Goal: Task Accomplishment & Management: Use online tool/utility

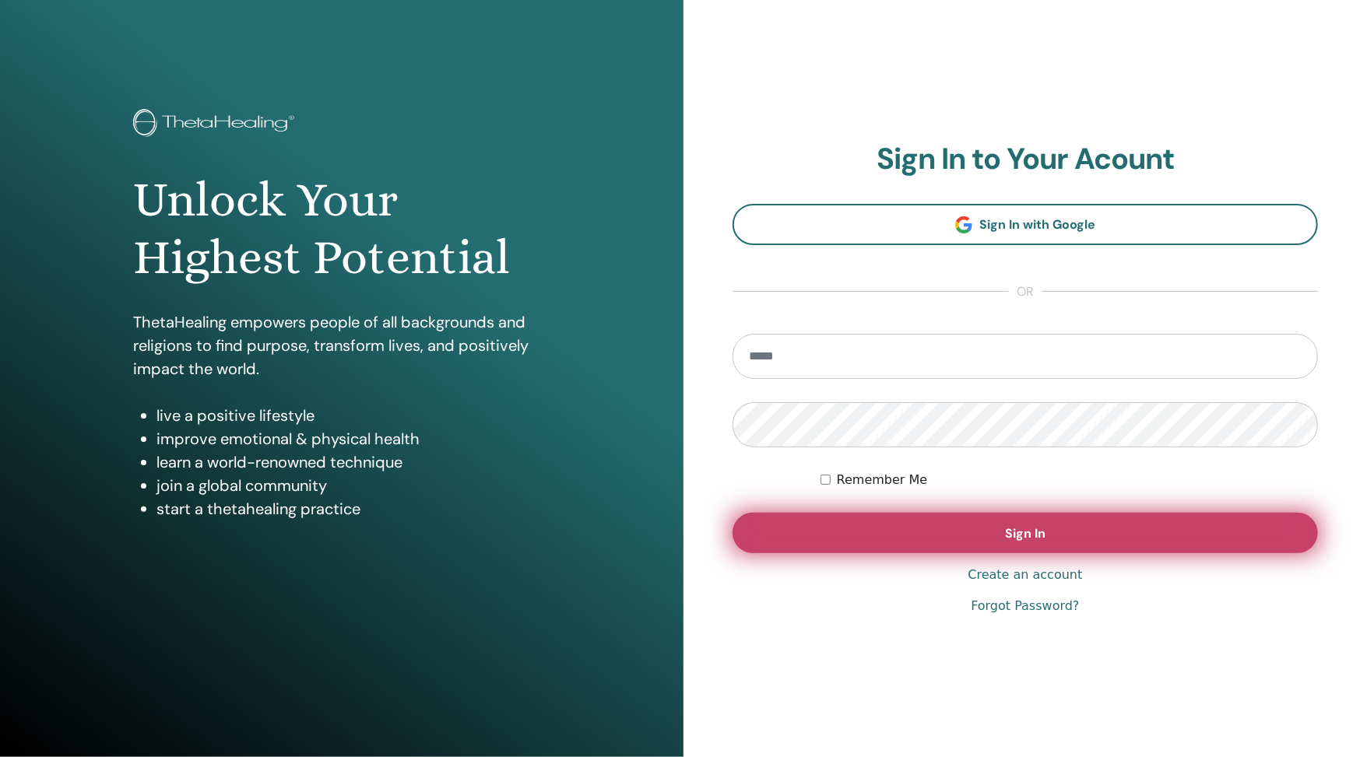
type input "**********"
click at [929, 529] on button "Sign In" at bounding box center [1025, 533] width 585 height 40
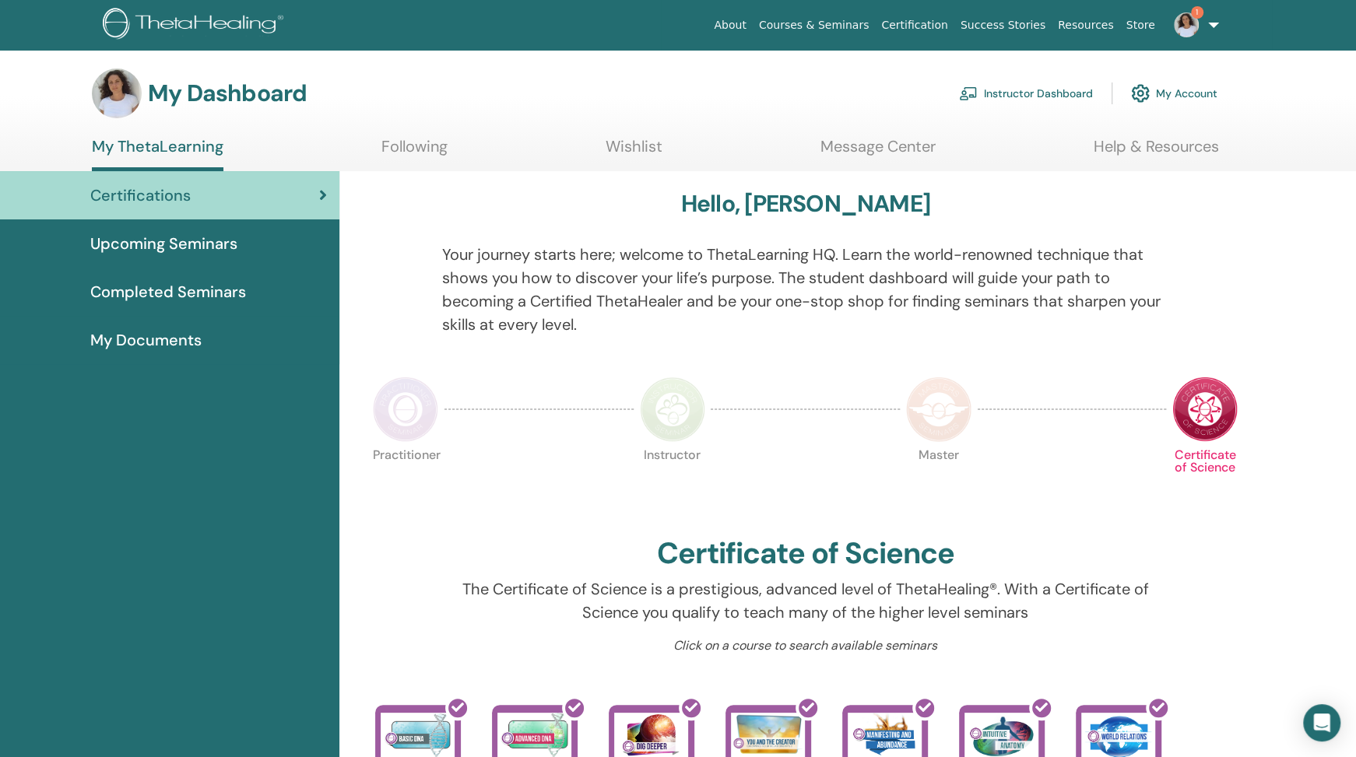
click at [1060, 89] on link "Instructor Dashboard" at bounding box center [1026, 93] width 134 height 34
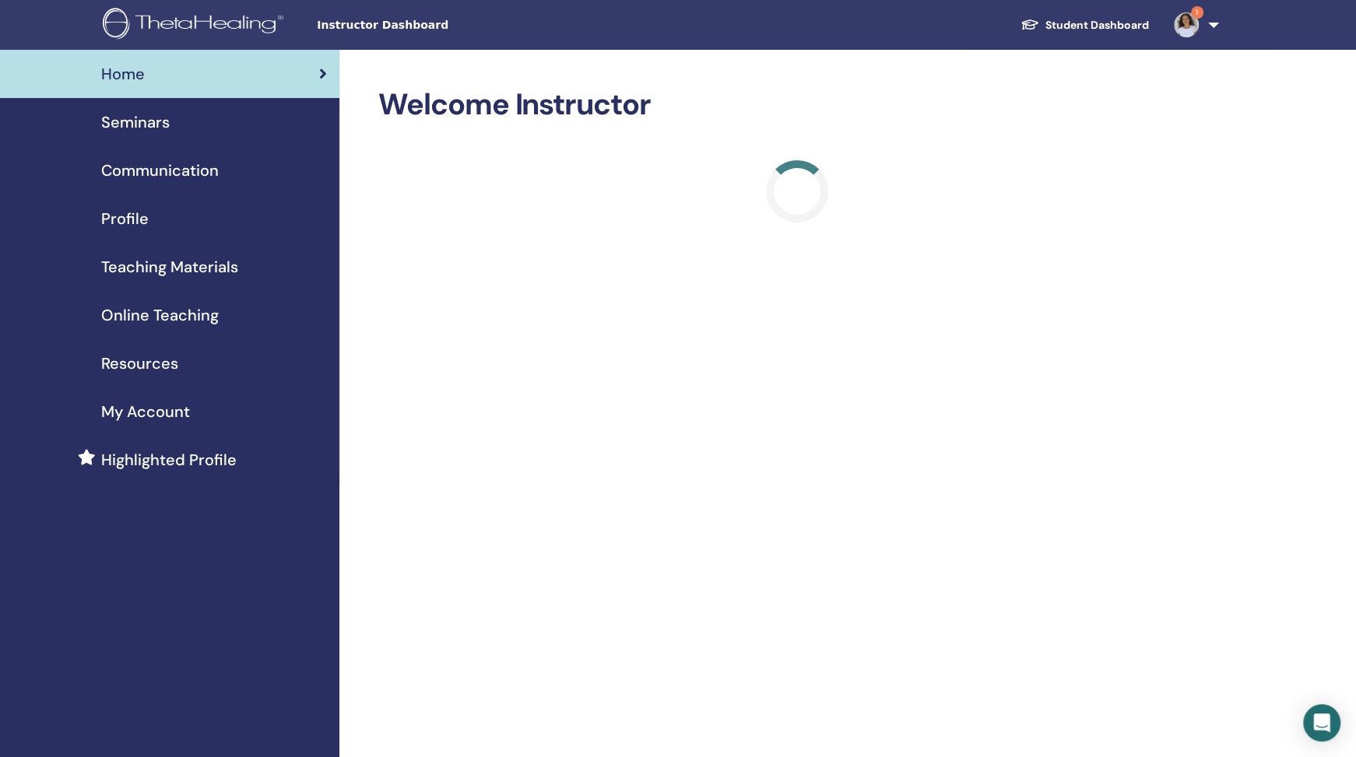
click at [146, 122] on span "Seminars" at bounding box center [135, 122] width 69 height 23
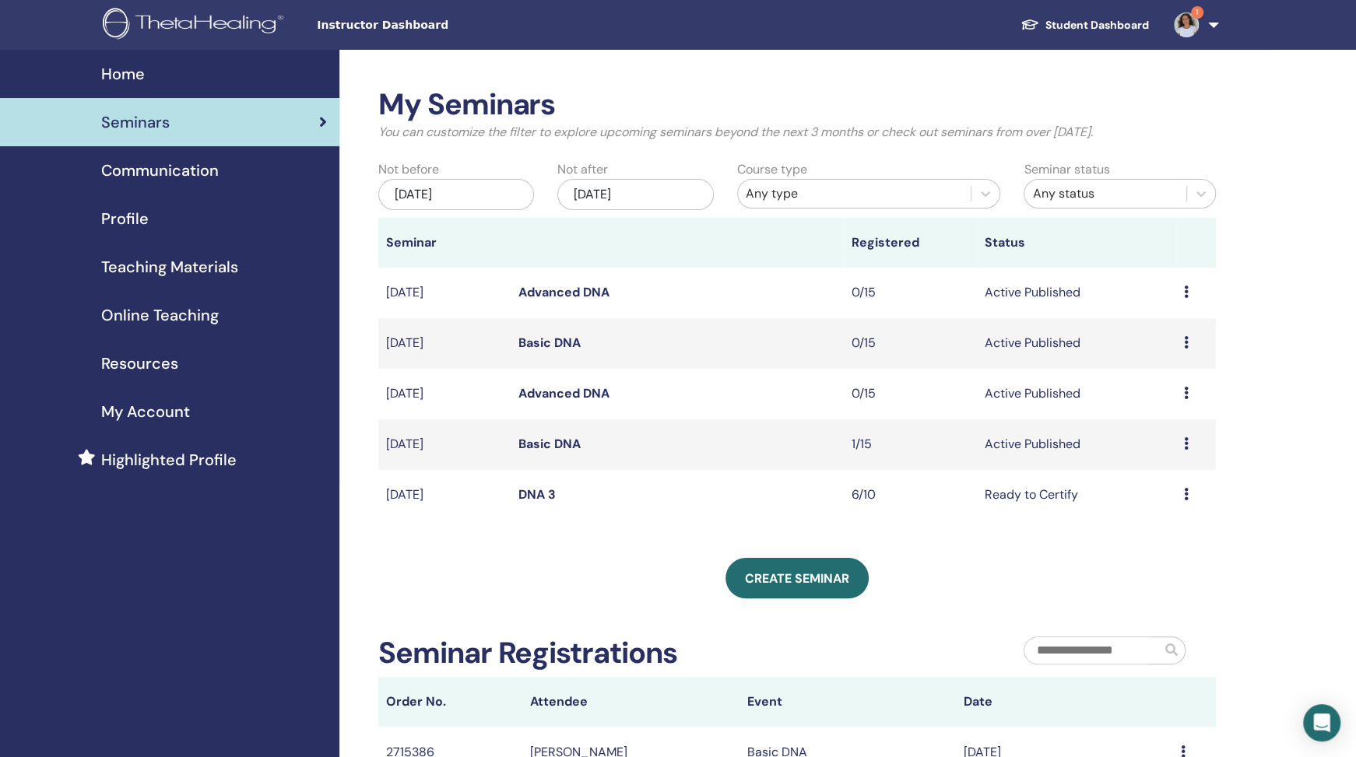
click at [1189, 490] on div "Preview Edit Attendees Cancel" at bounding box center [1196, 495] width 24 height 19
click at [1163, 552] on link "Attendees" at bounding box center [1159, 550] width 59 height 16
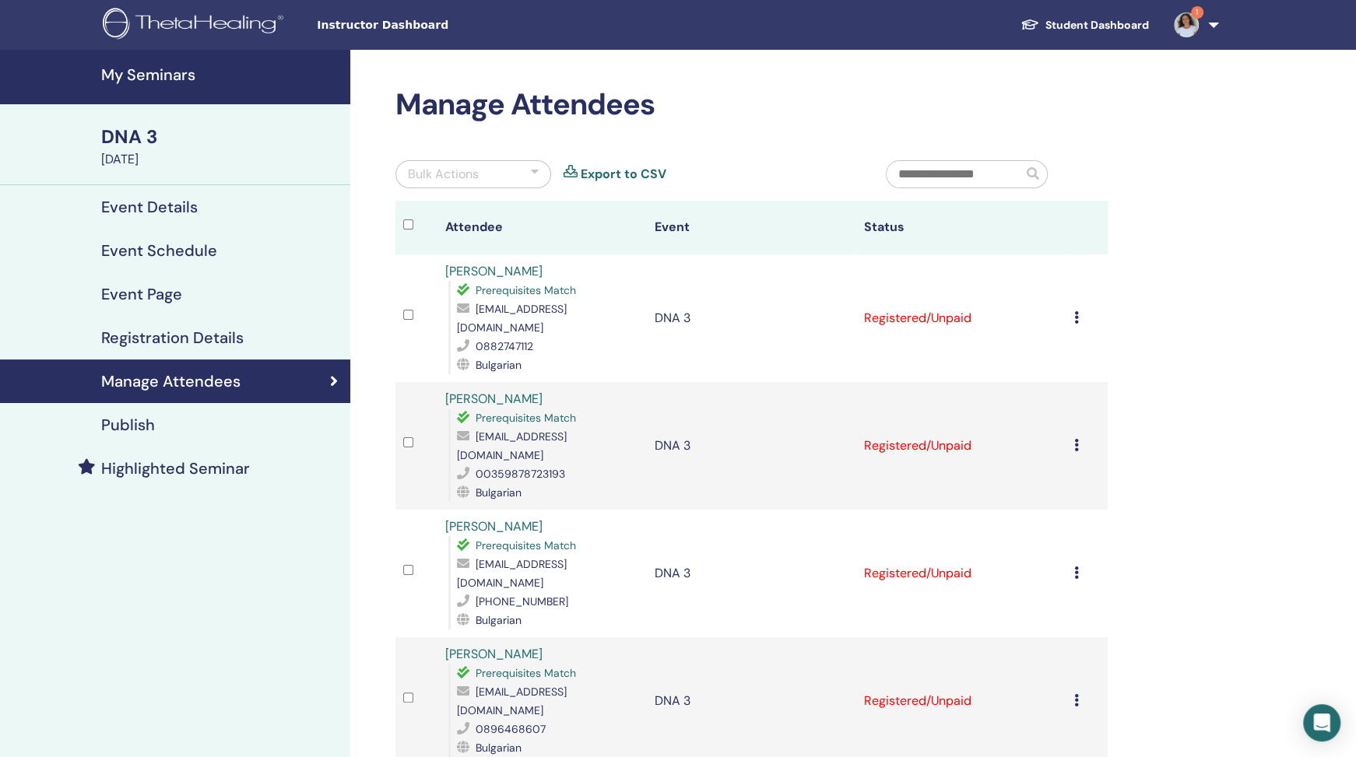
click at [506, 174] on div "Bulk Actions" at bounding box center [473, 174] width 156 height 28
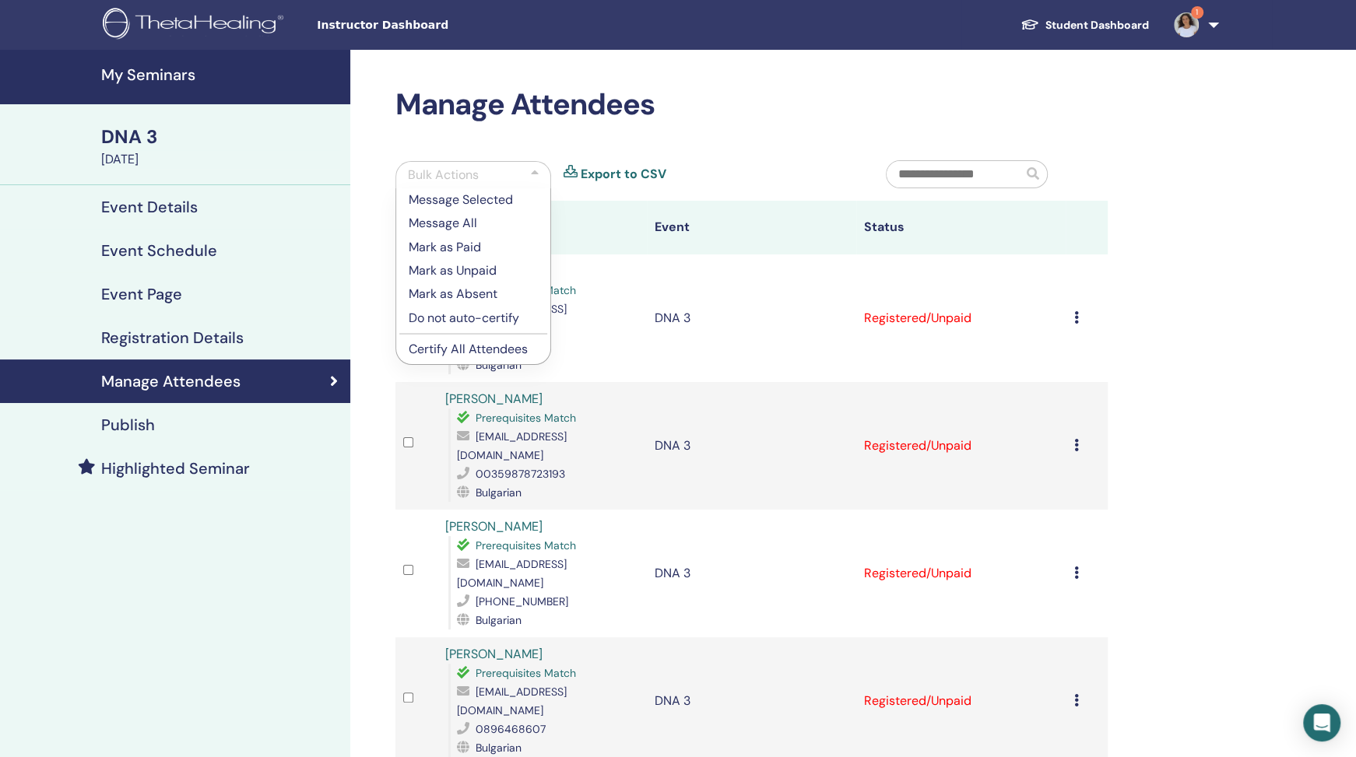
click at [467, 349] on p "Certify All Attendees" at bounding box center [473, 349] width 129 height 19
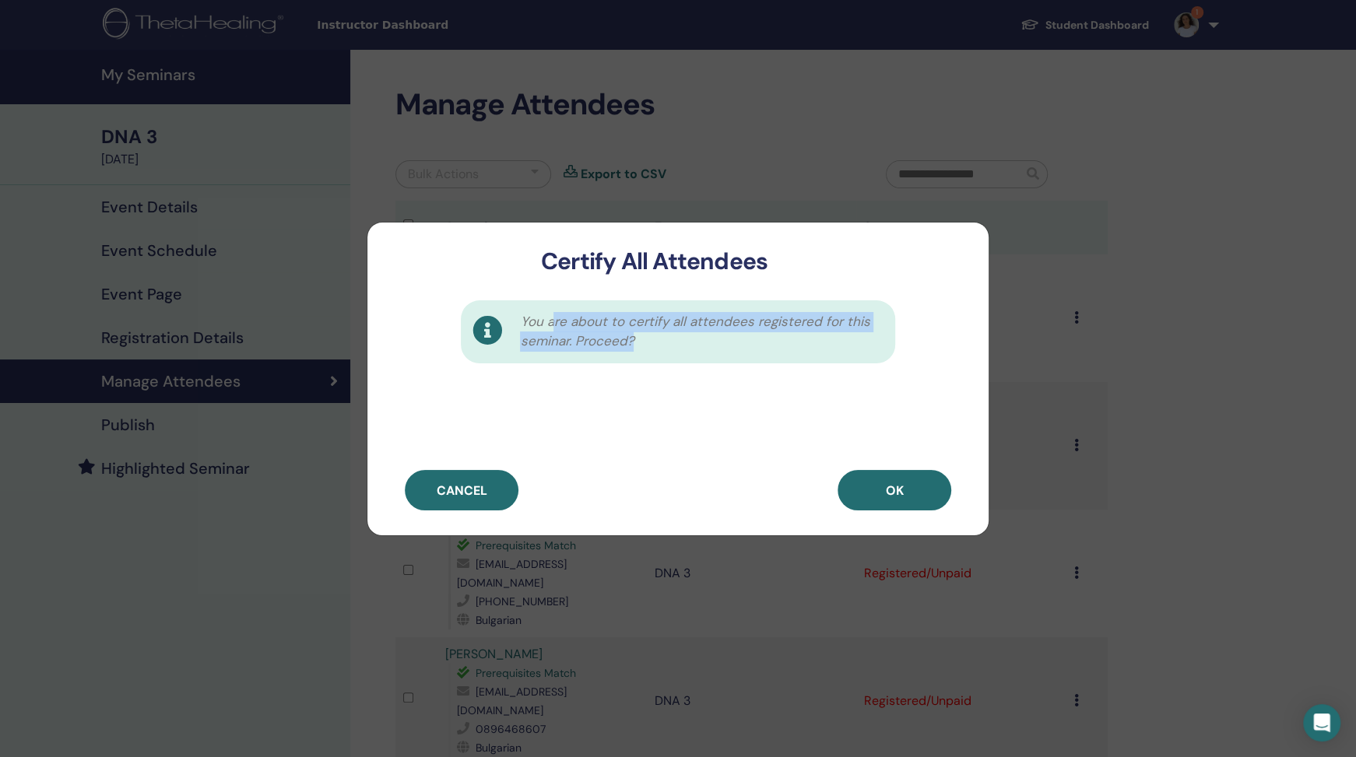
drag, startPoint x: 550, startPoint y: 323, endPoint x: 701, endPoint y: 371, distance: 158.5
click at [701, 371] on div "You are about to certify all attendees registered for this seminar. Proceed?" at bounding box center [677, 373] width 621 height 195
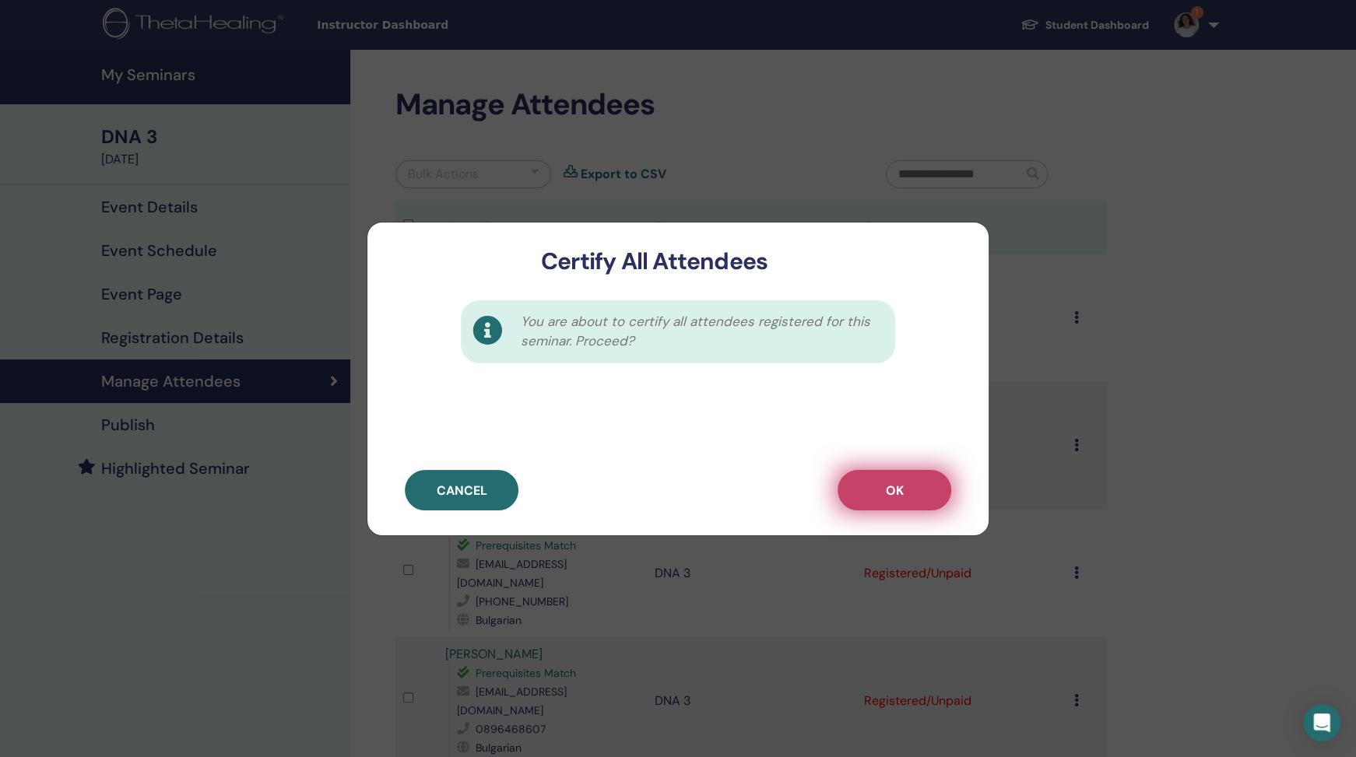
click at [929, 480] on button "OK" at bounding box center [895, 490] width 114 height 40
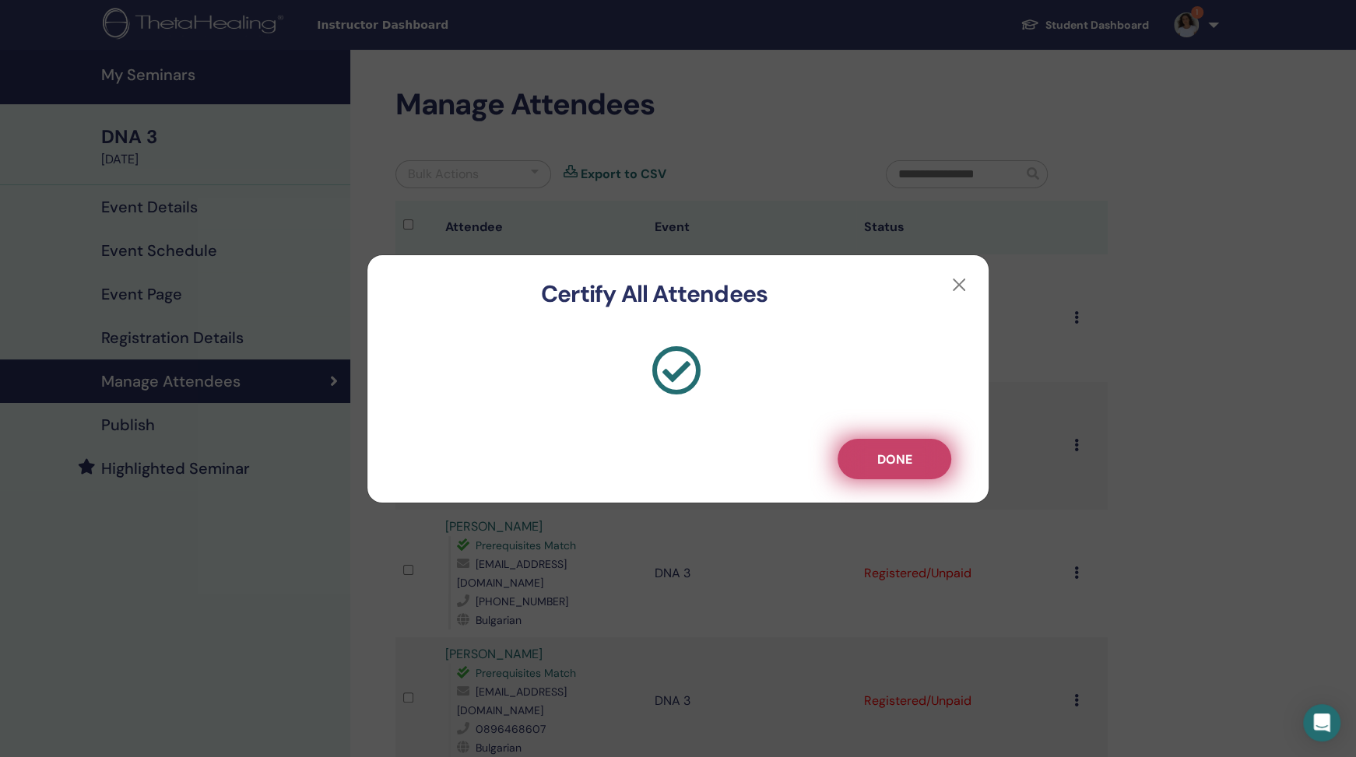
click at [883, 470] on button "Done" at bounding box center [895, 459] width 114 height 40
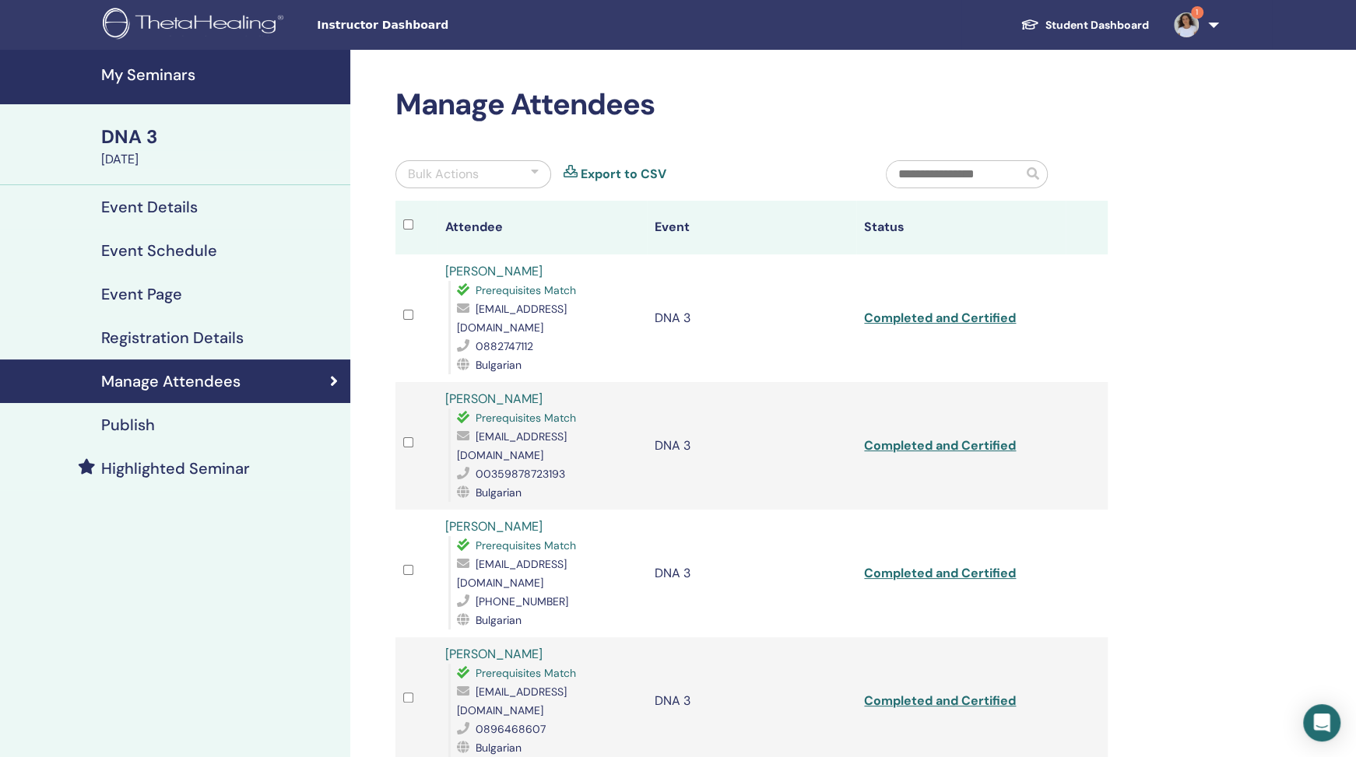
click at [1207, 33] on link "1" at bounding box center [1193, 25] width 64 height 50
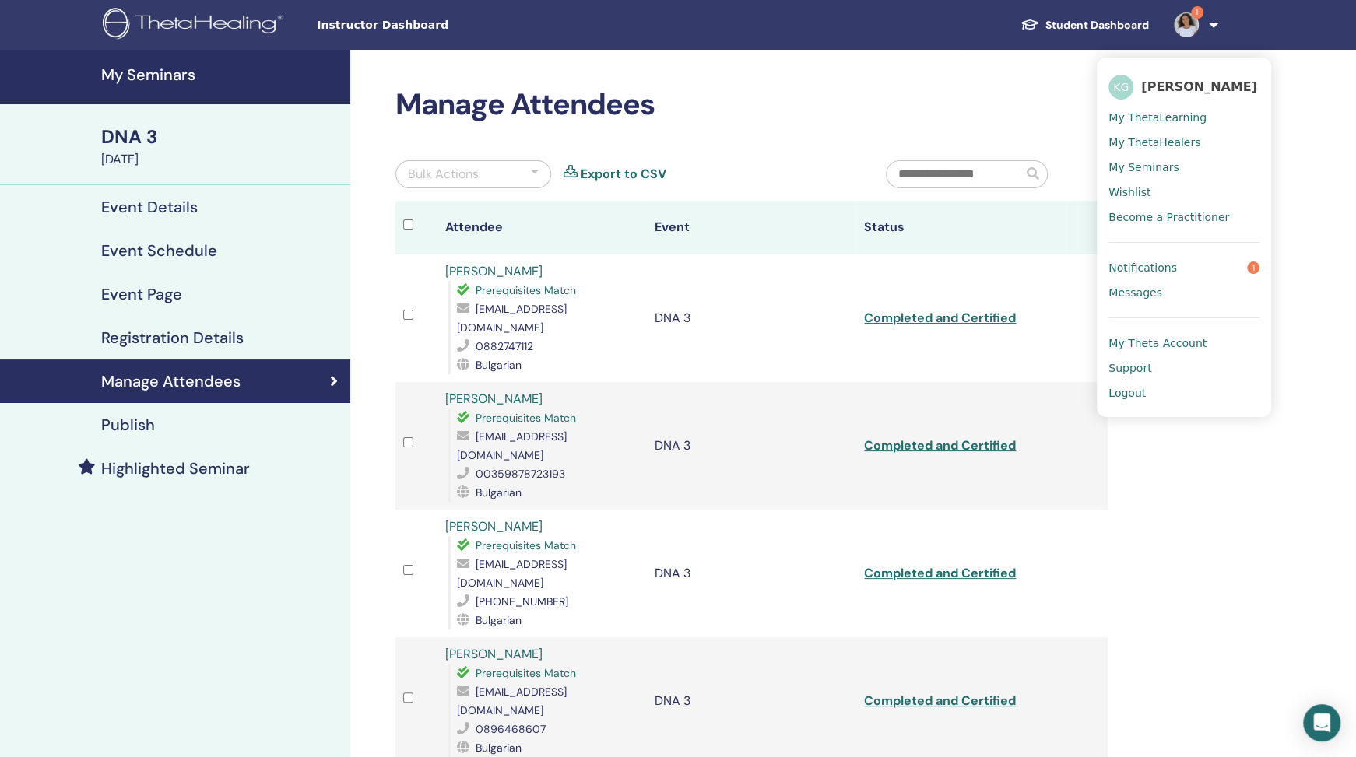
click at [1151, 262] on span "Notifications" at bounding box center [1142, 268] width 69 height 14
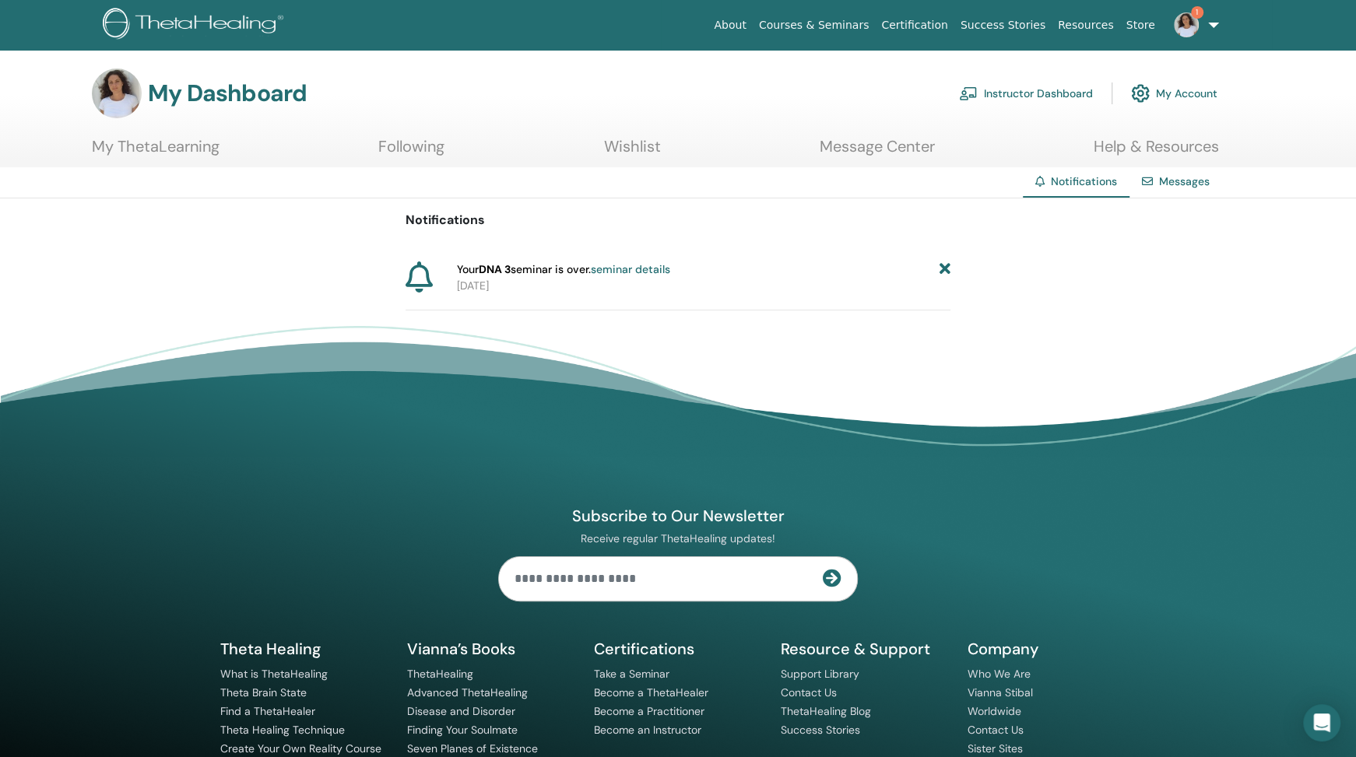
click at [942, 266] on icon at bounding box center [945, 270] width 11 height 16
